Goal: Information Seeking & Learning: Check status

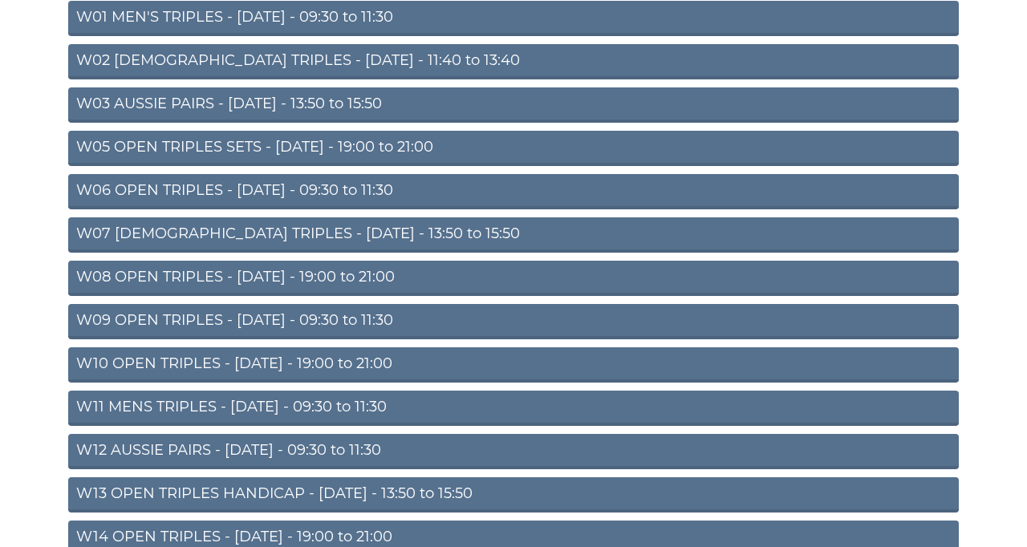
scroll to position [222, 0]
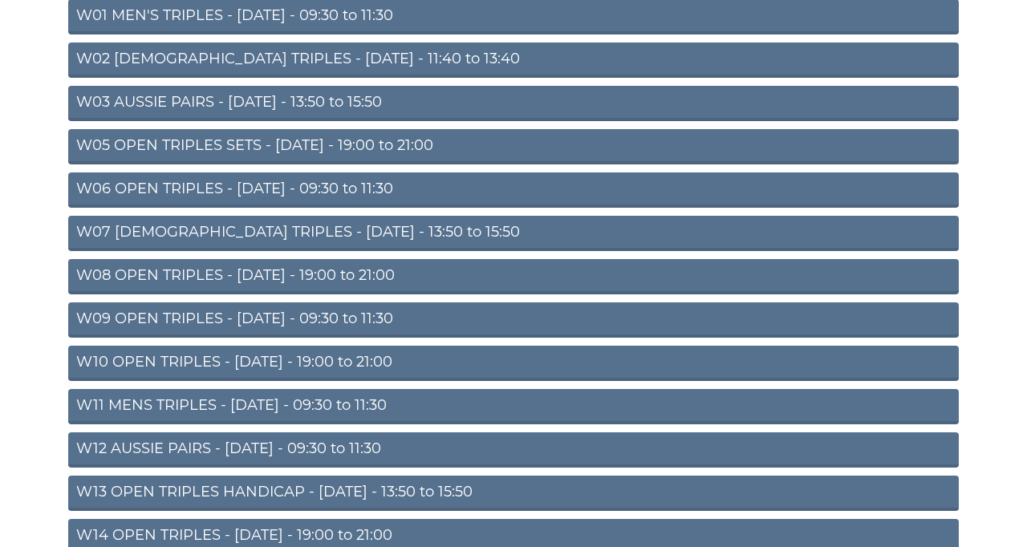
click at [637, 511] on link "W13 OPEN TRIPLES HANDICAP - [DATE] - 13:50 to 15:50" at bounding box center [513, 493] width 890 height 35
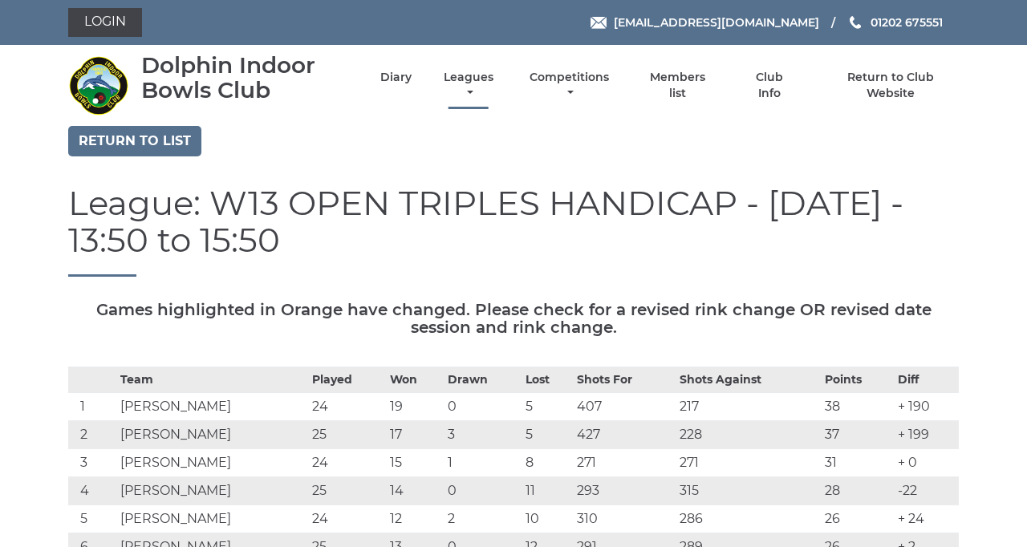
click at [497, 101] on link "Leagues" at bounding box center [469, 85] width 58 height 31
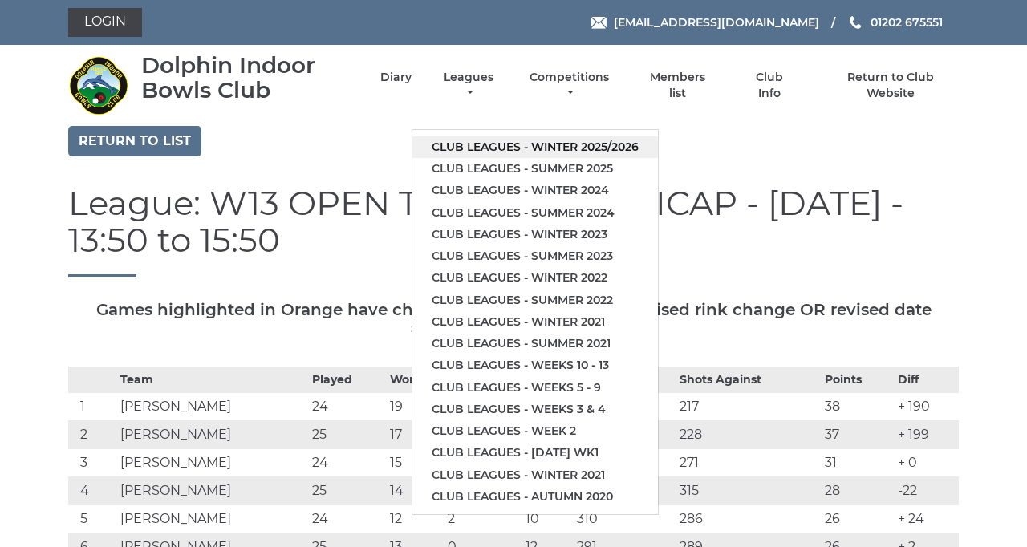
click at [658, 158] on link "Club leagues - Winter 2025/2026" at bounding box center [534, 147] width 245 height 22
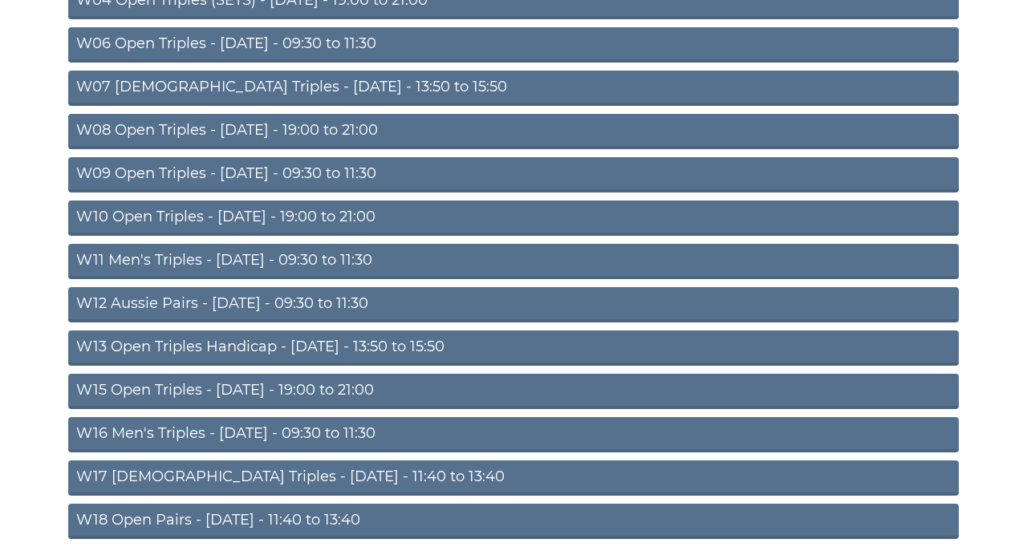
click at [613, 366] on link "W13 Open Triples Handicap - [DATE] - 13:50 to 15:50" at bounding box center [513, 348] width 890 height 35
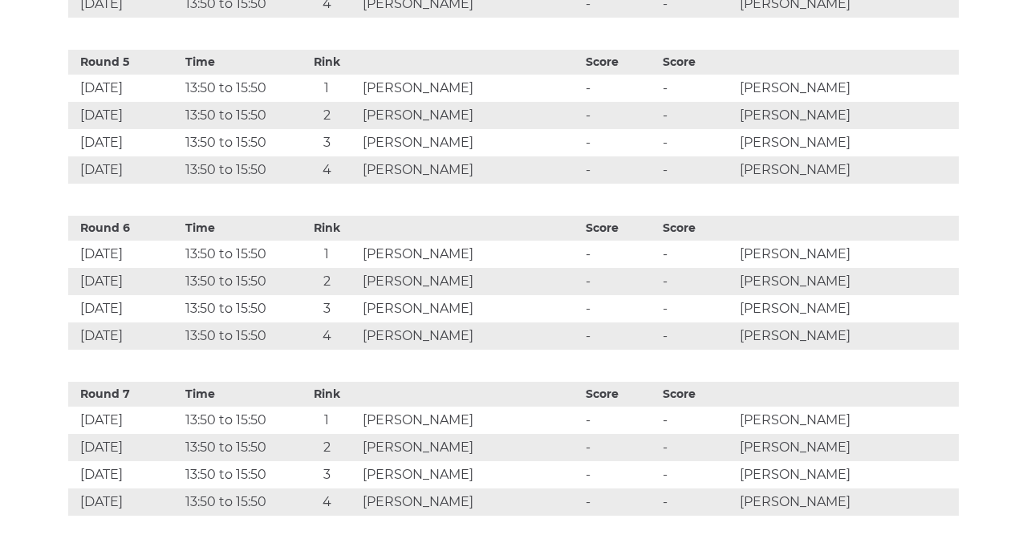
scroll to position [1390, 0]
